Goal: Entertainment & Leisure: Consume media (video, audio)

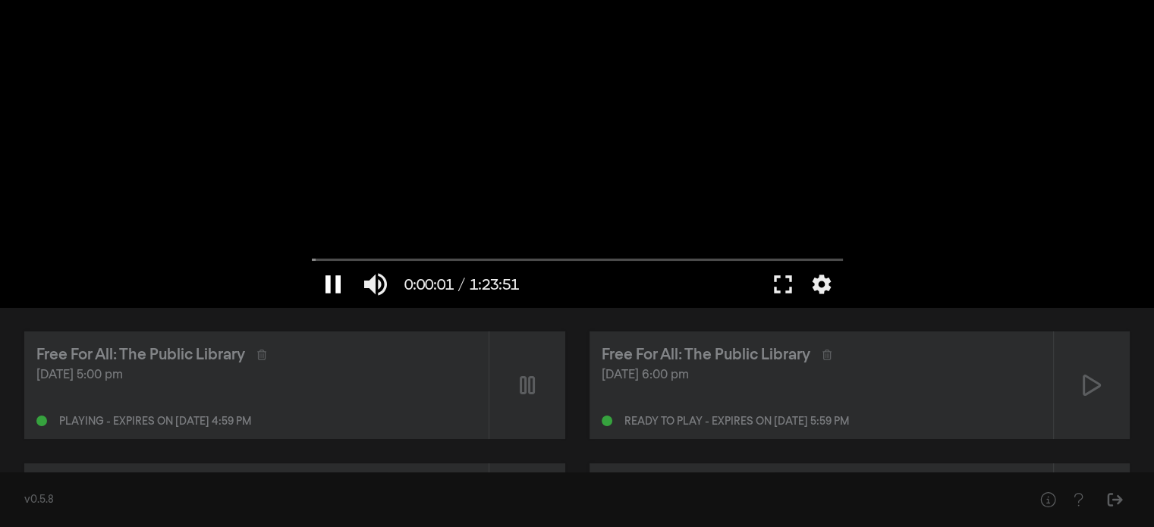
click at [337, 283] on button "pause" at bounding box center [333, 285] width 42 height 46
type input "1.336573"
type input "0.478947368421053"
click at [413, 285] on input "Volume" at bounding box center [415, 285] width 38 height 9
click at [338, 281] on button "play_arrow" at bounding box center [333, 285] width 42 height 46
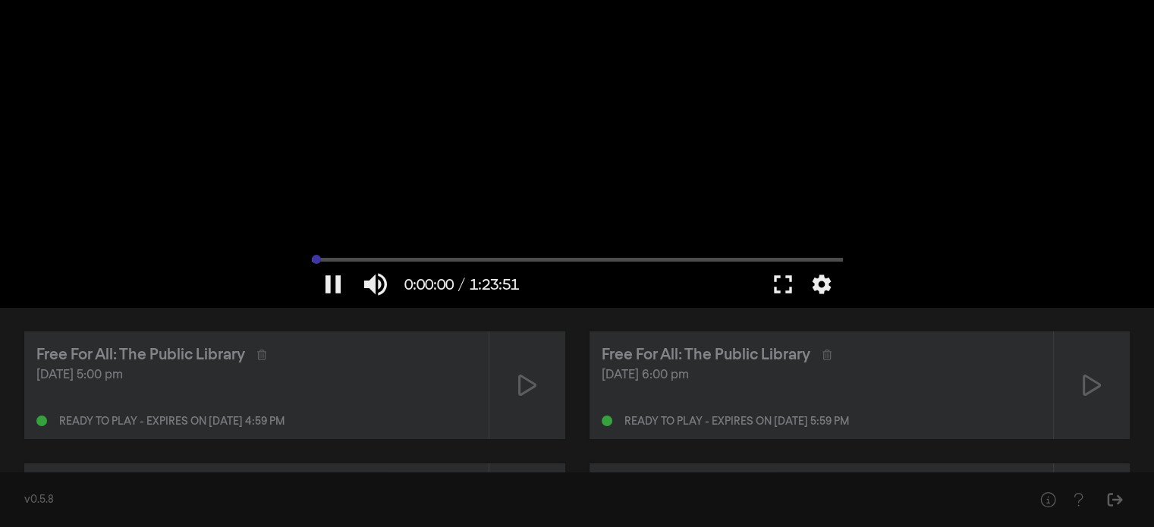
drag, startPoint x: 324, startPoint y: 256, endPoint x: 306, endPoint y: 259, distance: 18.5
click at [312, 259] on input "Seek" at bounding box center [577, 259] width 531 height 9
click at [329, 270] on button "pause" at bounding box center [333, 285] width 42 height 46
type input "1.115441"
type input "0.689473684210526"
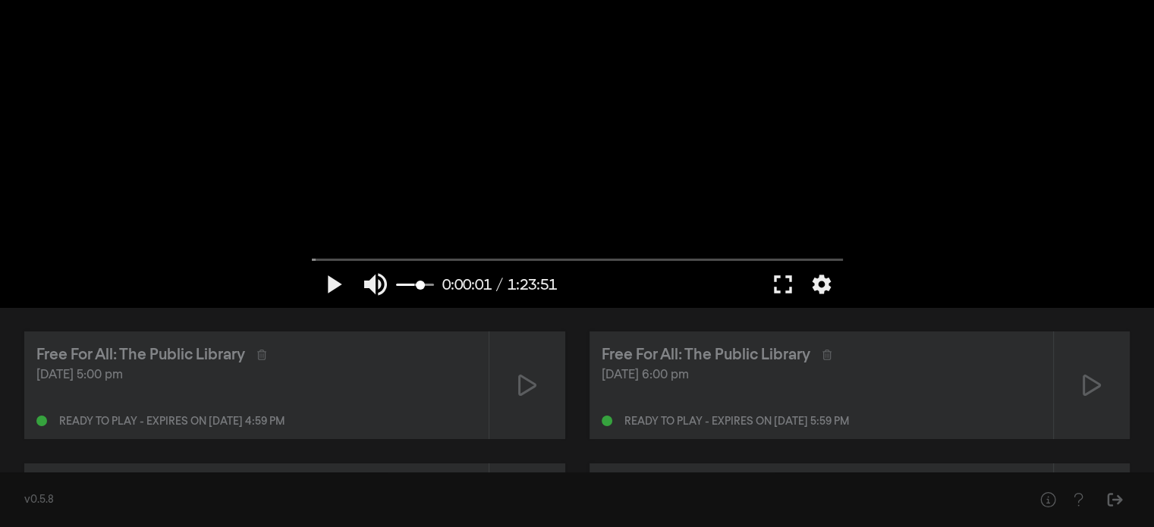
click at [419, 286] on input "Volume" at bounding box center [415, 285] width 38 height 9
